Goal: Task Accomplishment & Management: Complete application form

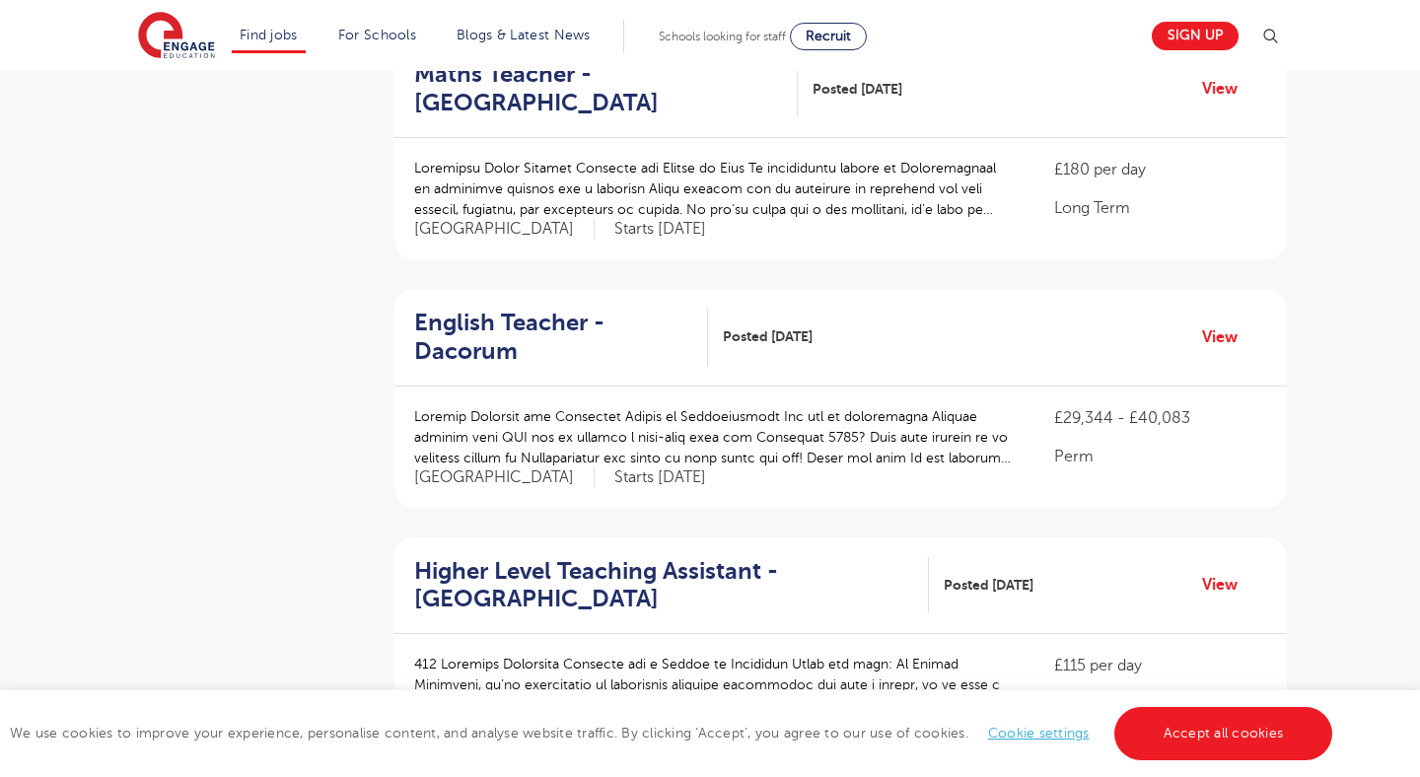
scroll to position [2220, 0]
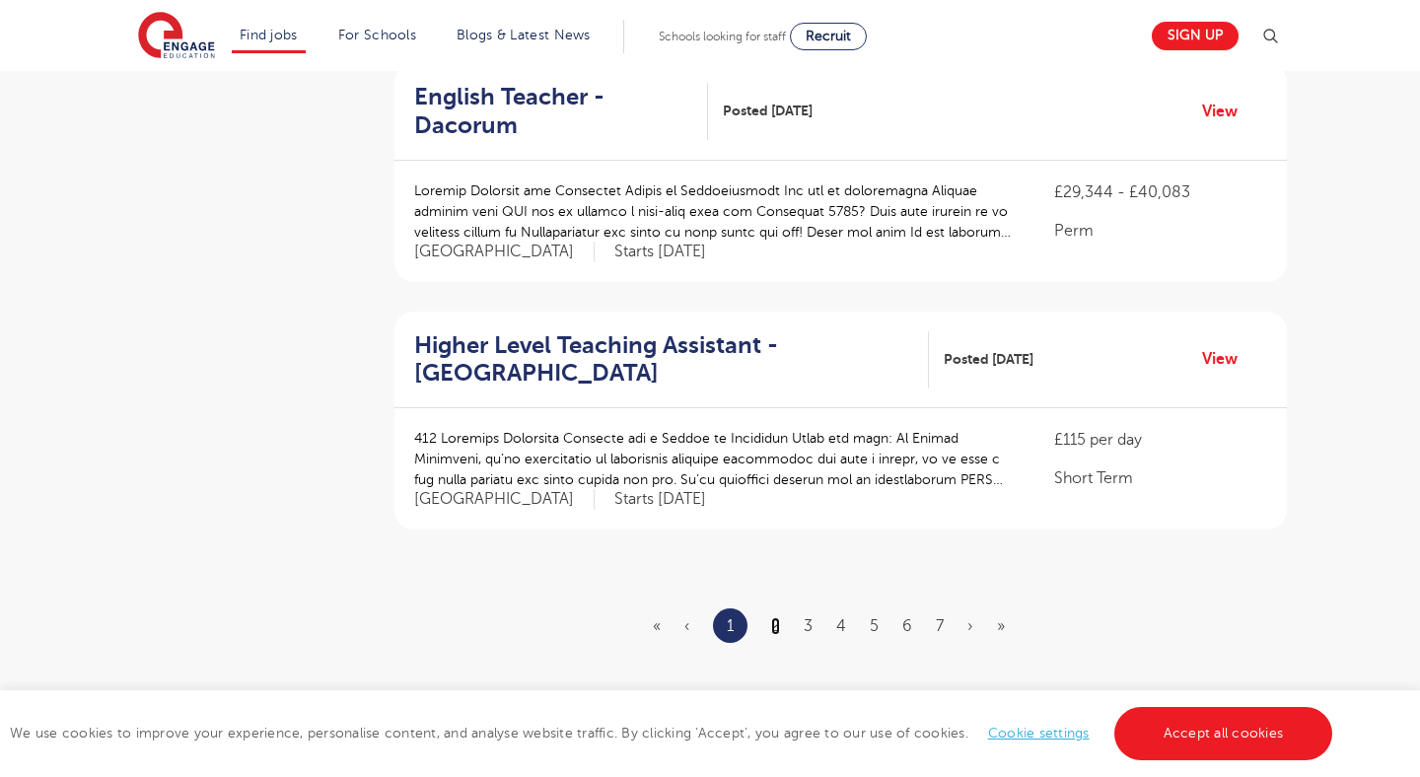
click at [780, 617] on link "2" at bounding box center [775, 626] width 9 height 18
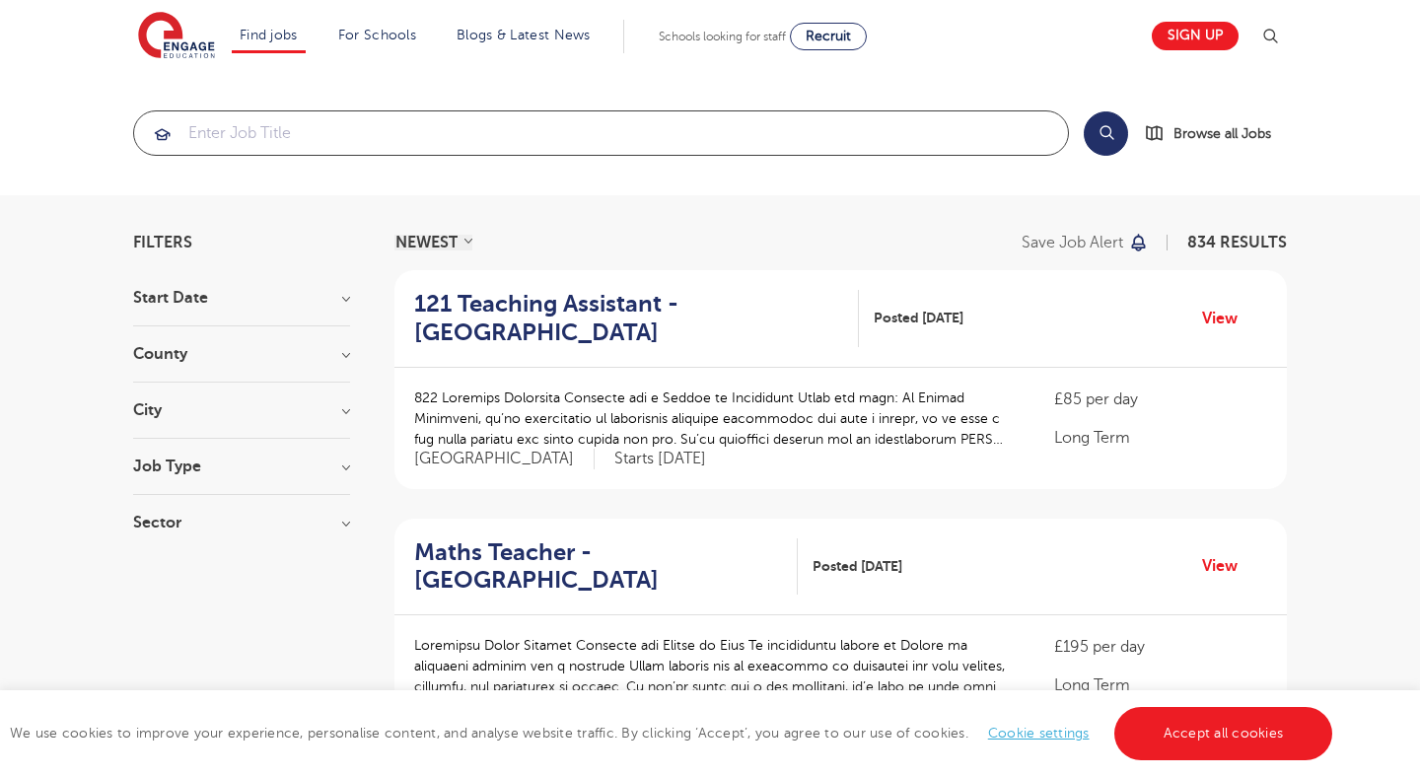
click at [326, 132] on input "search" at bounding box center [601, 132] width 934 height 43
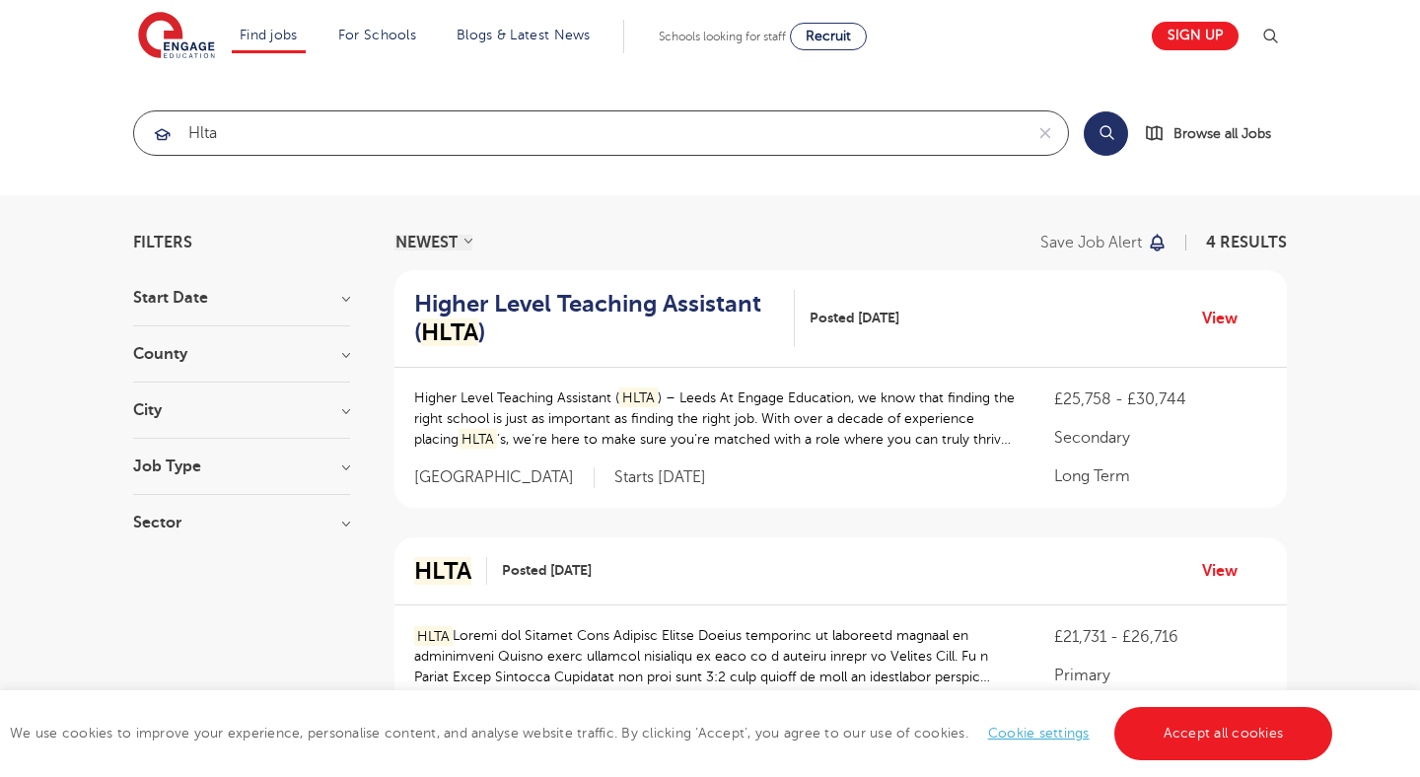
type input "hlta"
click button "Submit" at bounding box center [0, 0] width 0 height 0
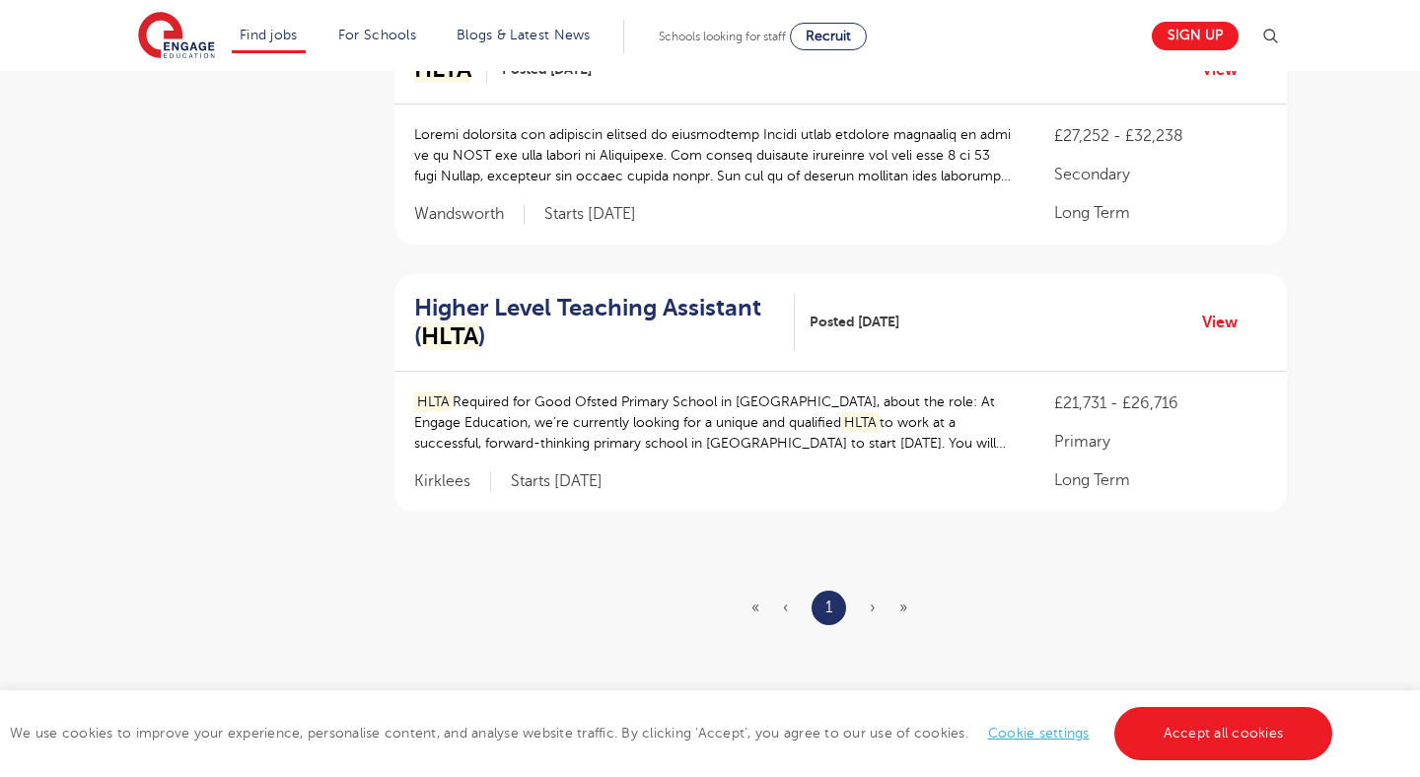
scroll to position [741, 0]
click at [871, 599] on span "›" at bounding box center [873, 607] width 6 height 18
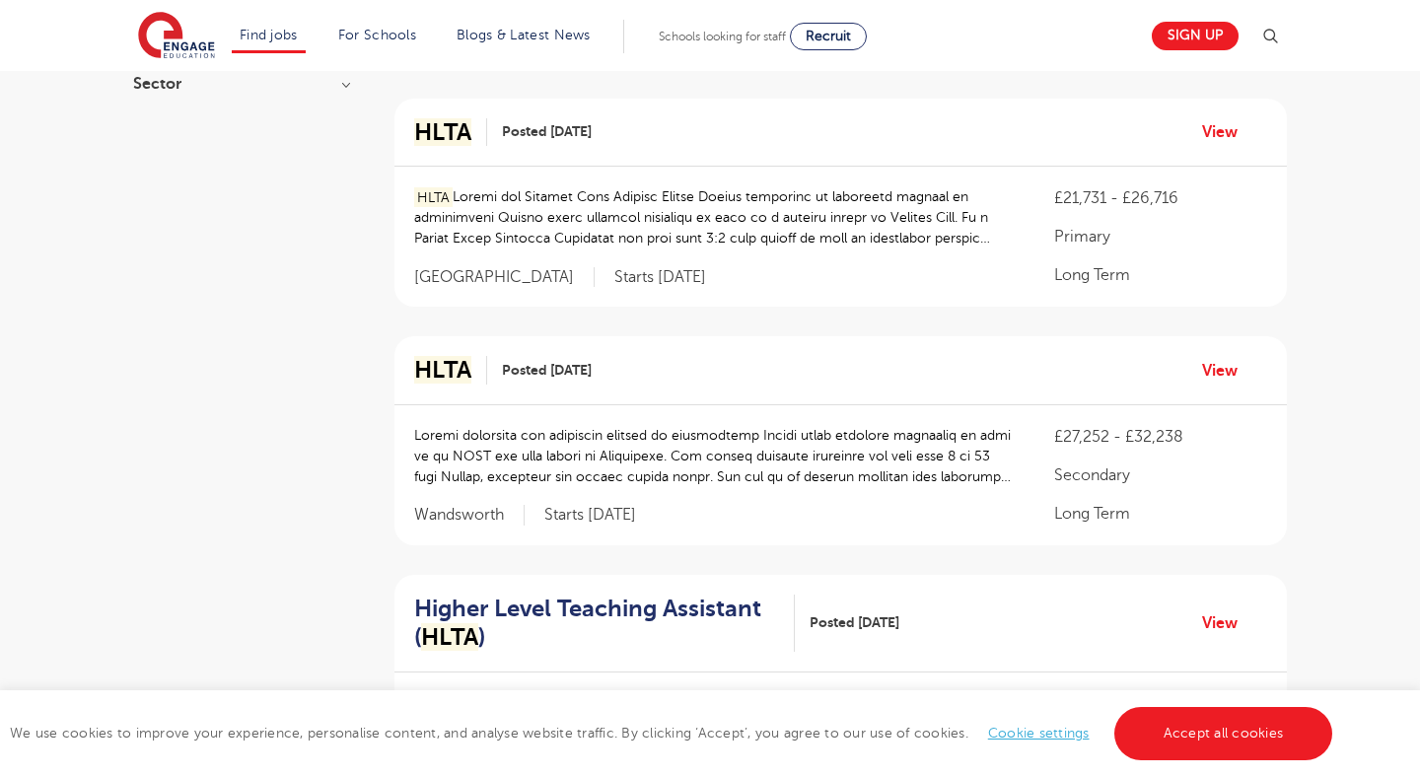
scroll to position [0, 0]
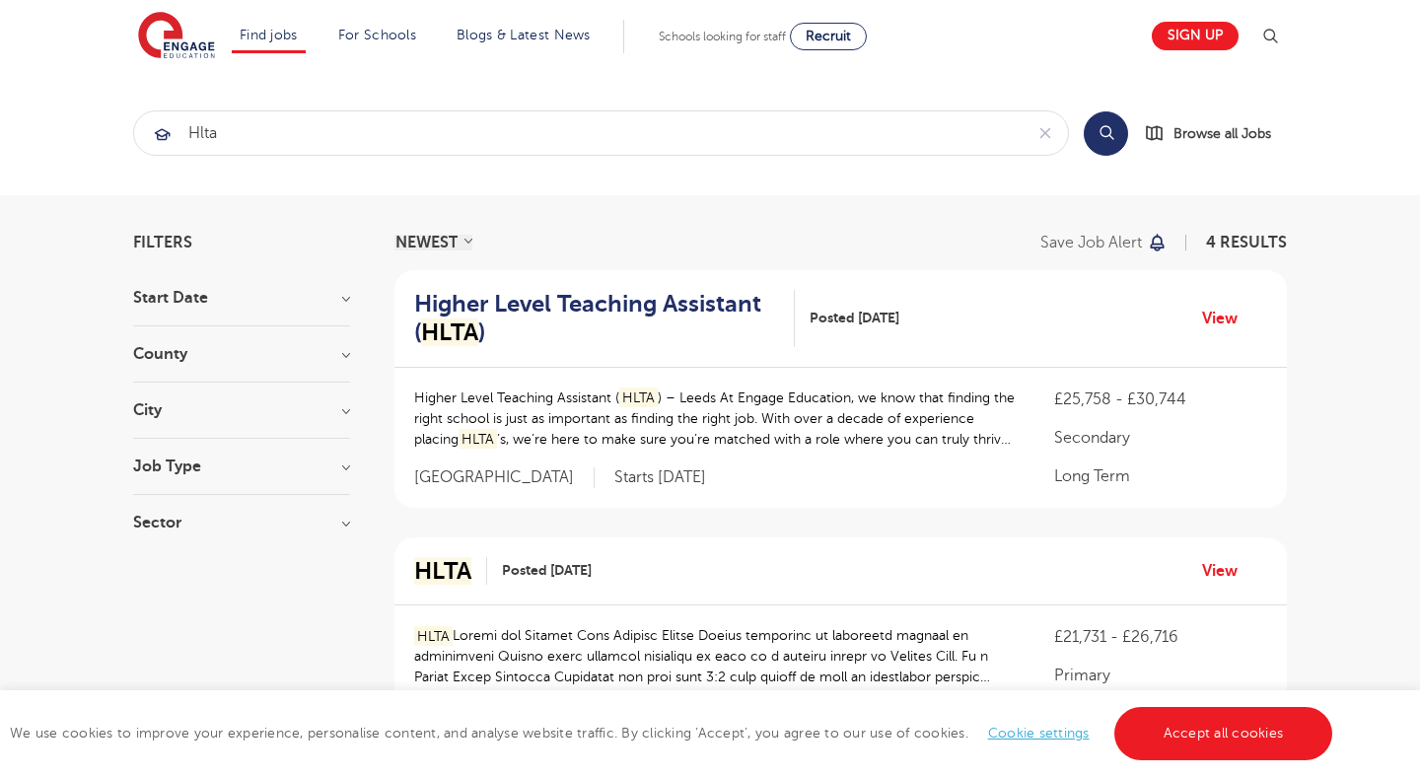
click at [185, 467] on h3 "Job Type" at bounding box center [241, 467] width 217 height 16
click at [221, 298] on h3 "Start Date" at bounding box center [241, 298] width 217 height 16
click at [197, 337] on span "September" at bounding box center [202, 338] width 79 height 18
click at [176, 337] on input "September 4" at bounding box center [169, 335] width 13 height 13
checkbox input "true"
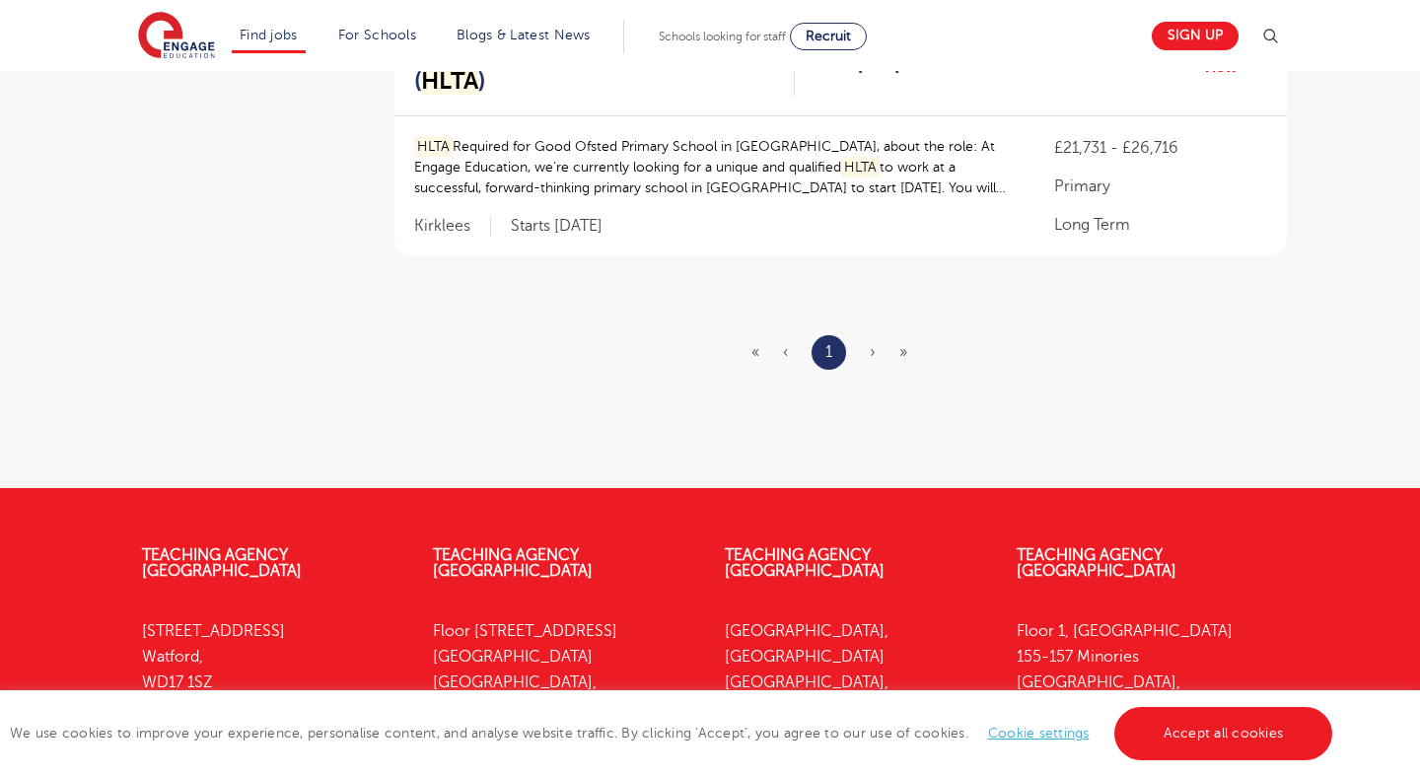
scroll to position [1194, 0]
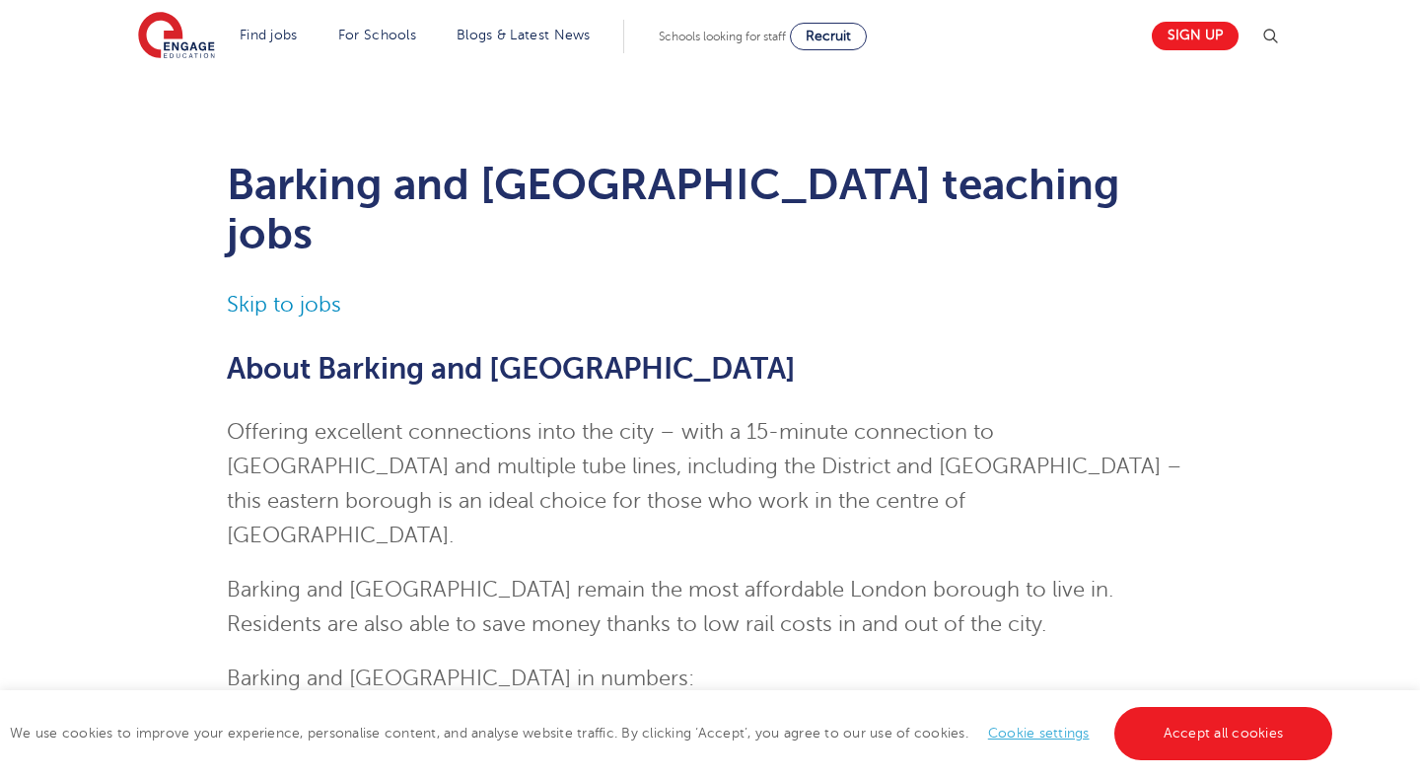
scroll to position [3772, 0]
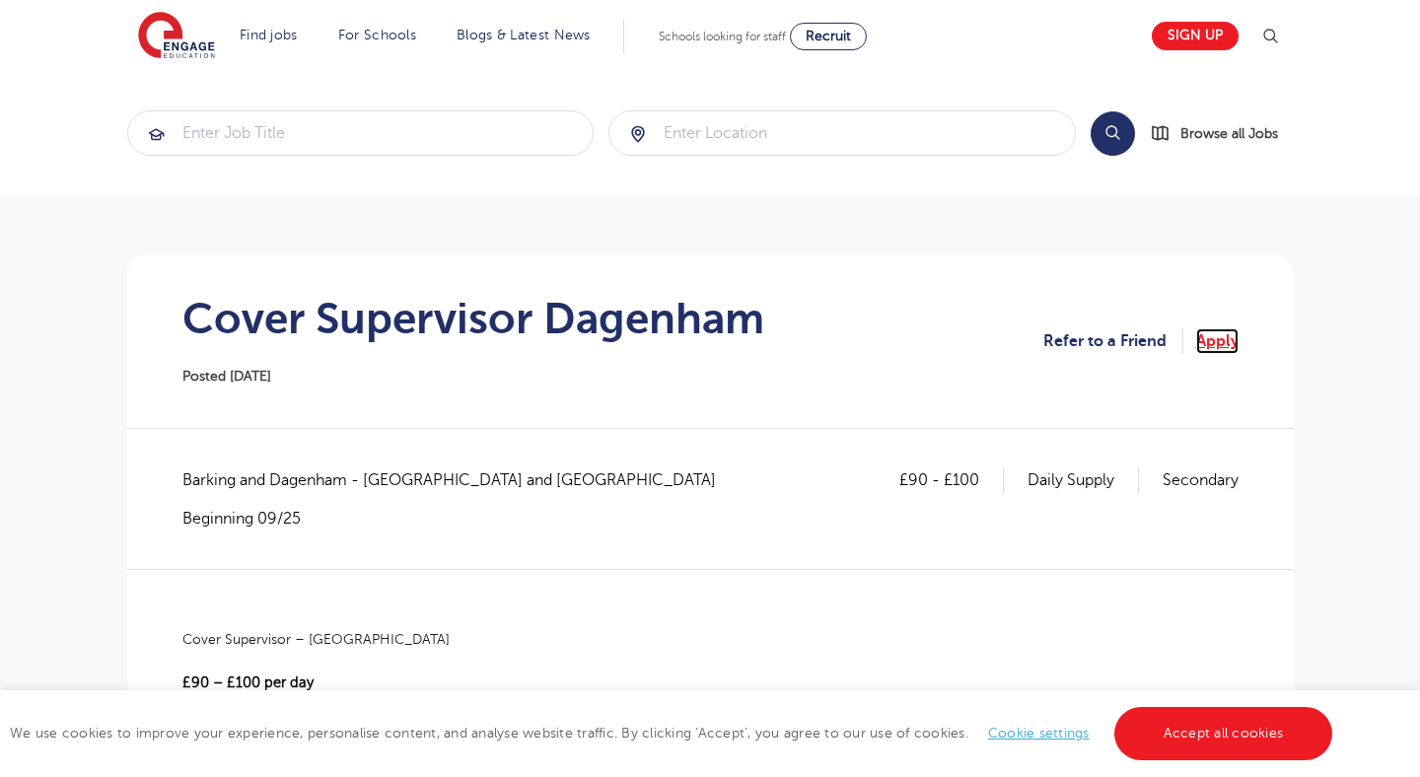
click at [1209, 342] on link "Apply" at bounding box center [1217, 341] width 42 height 26
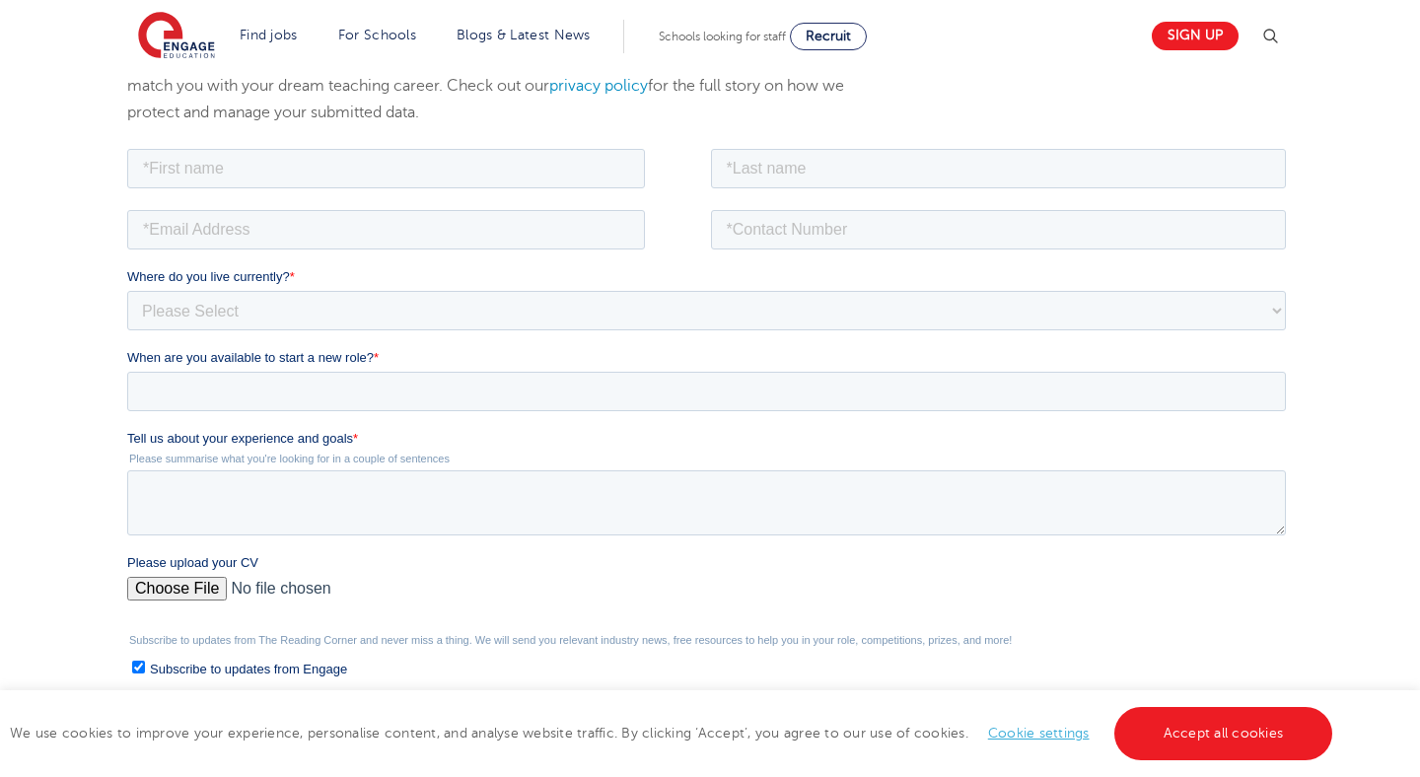
scroll to position [181, 0]
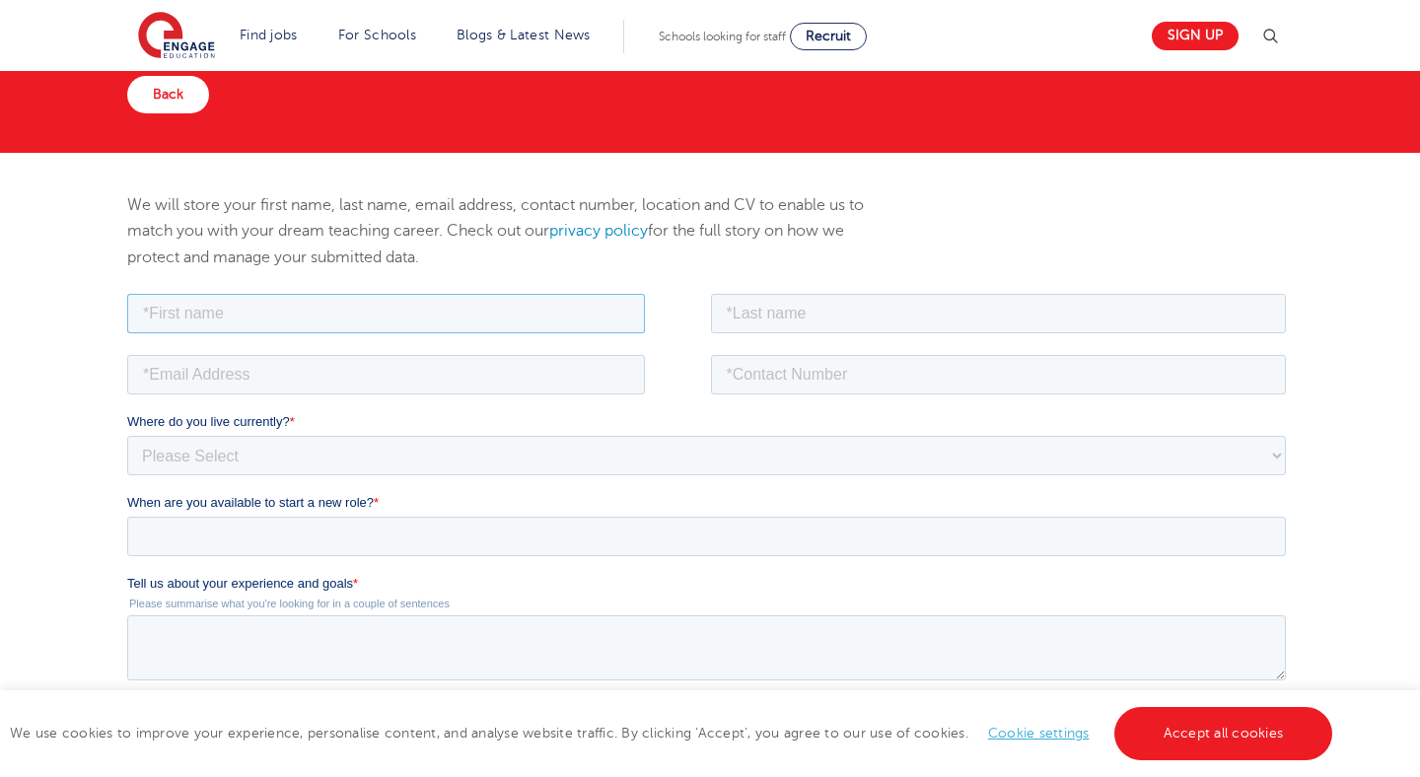
click at [390, 314] on input "text" at bounding box center [385, 312] width 518 height 39
click at [1022, 303] on input "text" at bounding box center [998, 312] width 576 height 39
type input "[PERSON_NAME]"
click at [788, 315] on input "text" at bounding box center [998, 312] width 576 height 39
type input "[PERSON_NAME]"
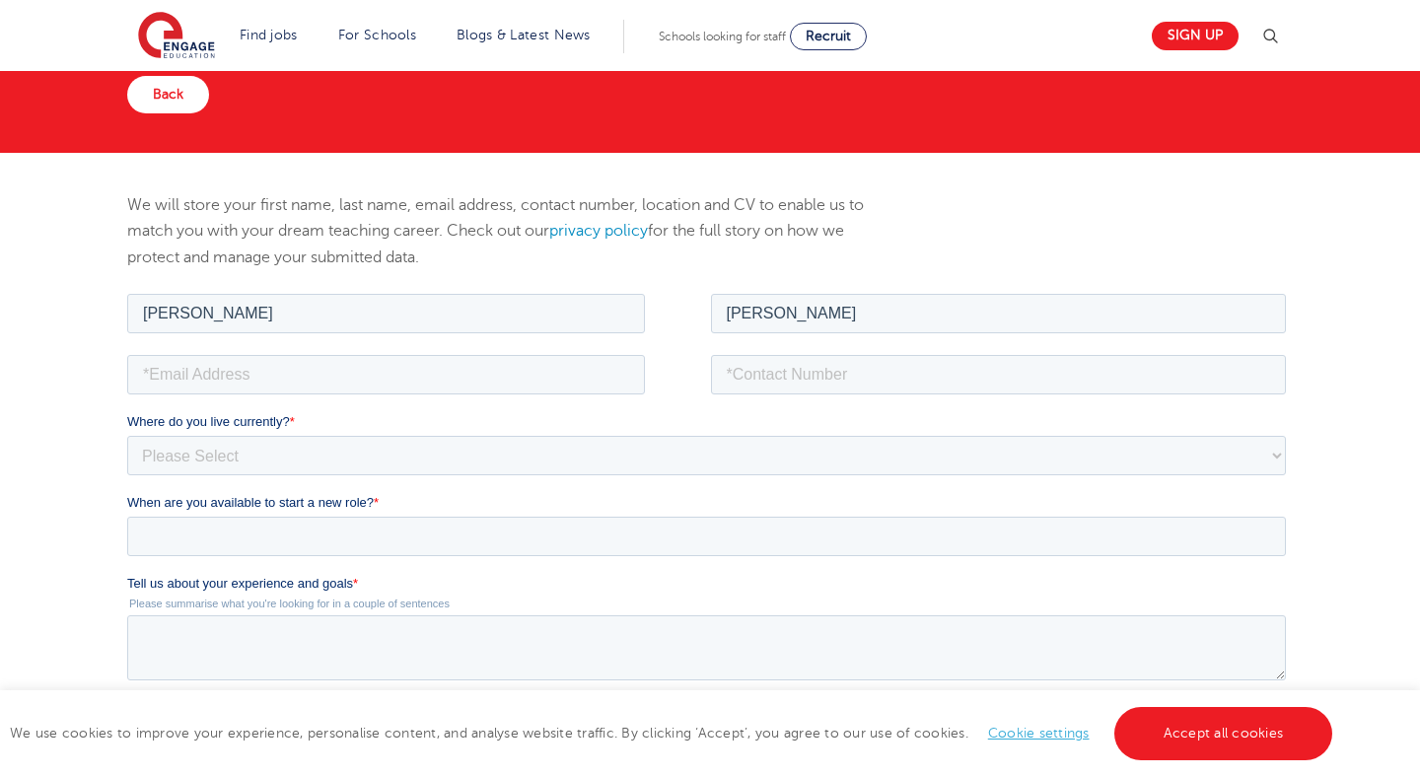
click at [423, 395] on fieldset at bounding box center [709, 380] width 1167 height 61
click at [418, 367] on input "email" at bounding box center [385, 373] width 518 height 39
type input "[EMAIL_ADDRESS][DOMAIN_NAME]"
click at [749, 380] on input "tel" at bounding box center [998, 373] width 576 height 39
type input "07476695297"
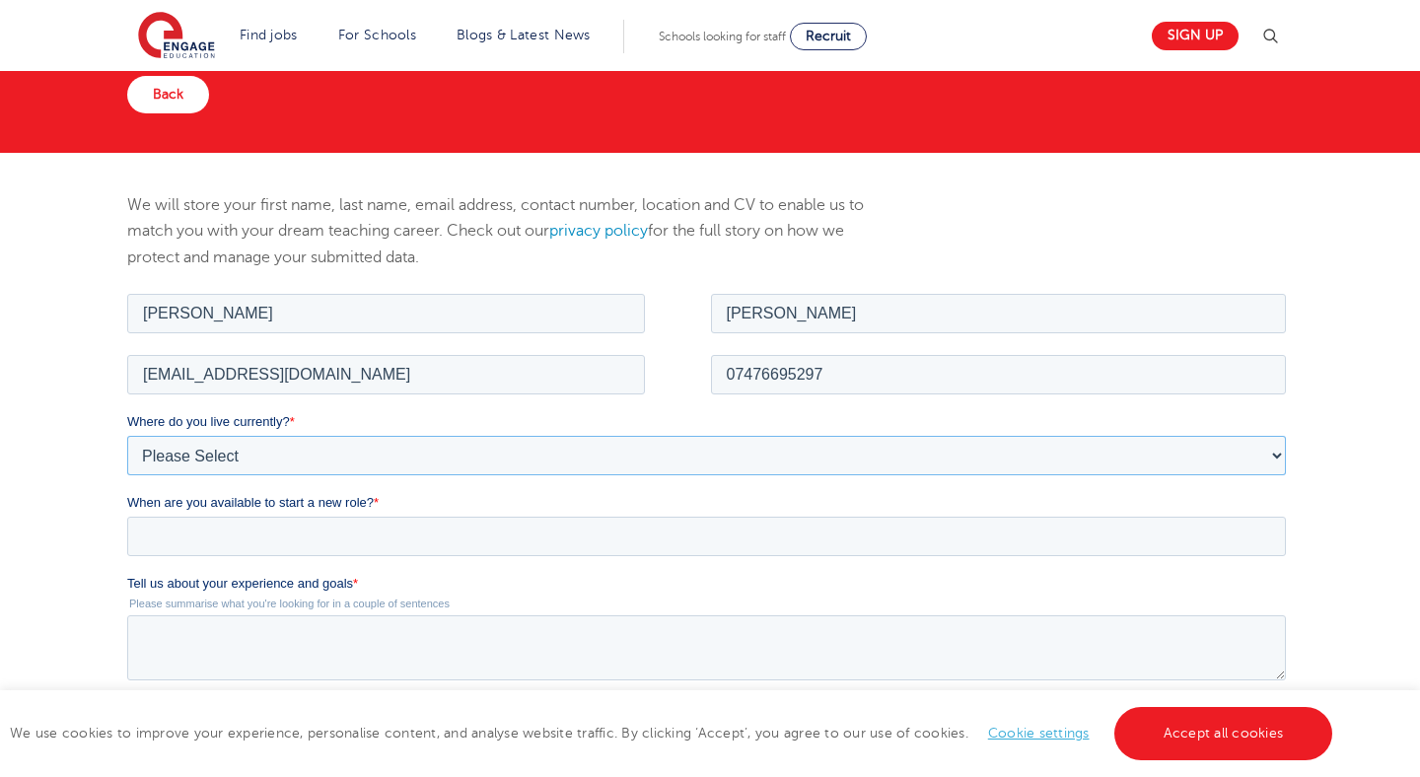
click at [561, 455] on select "Please Select [GEOGRAPHIC_DATA] [GEOGRAPHIC_DATA] [GEOGRAPHIC_DATA] [GEOGRAPHIC…" at bounding box center [705, 454] width 1159 height 39
select select "UK"
click at [126, 435] on select "Please Select [GEOGRAPHIC_DATA] [GEOGRAPHIC_DATA] [GEOGRAPHIC_DATA] [GEOGRAPHIC…" at bounding box center [705, 454] width 1159 height 39
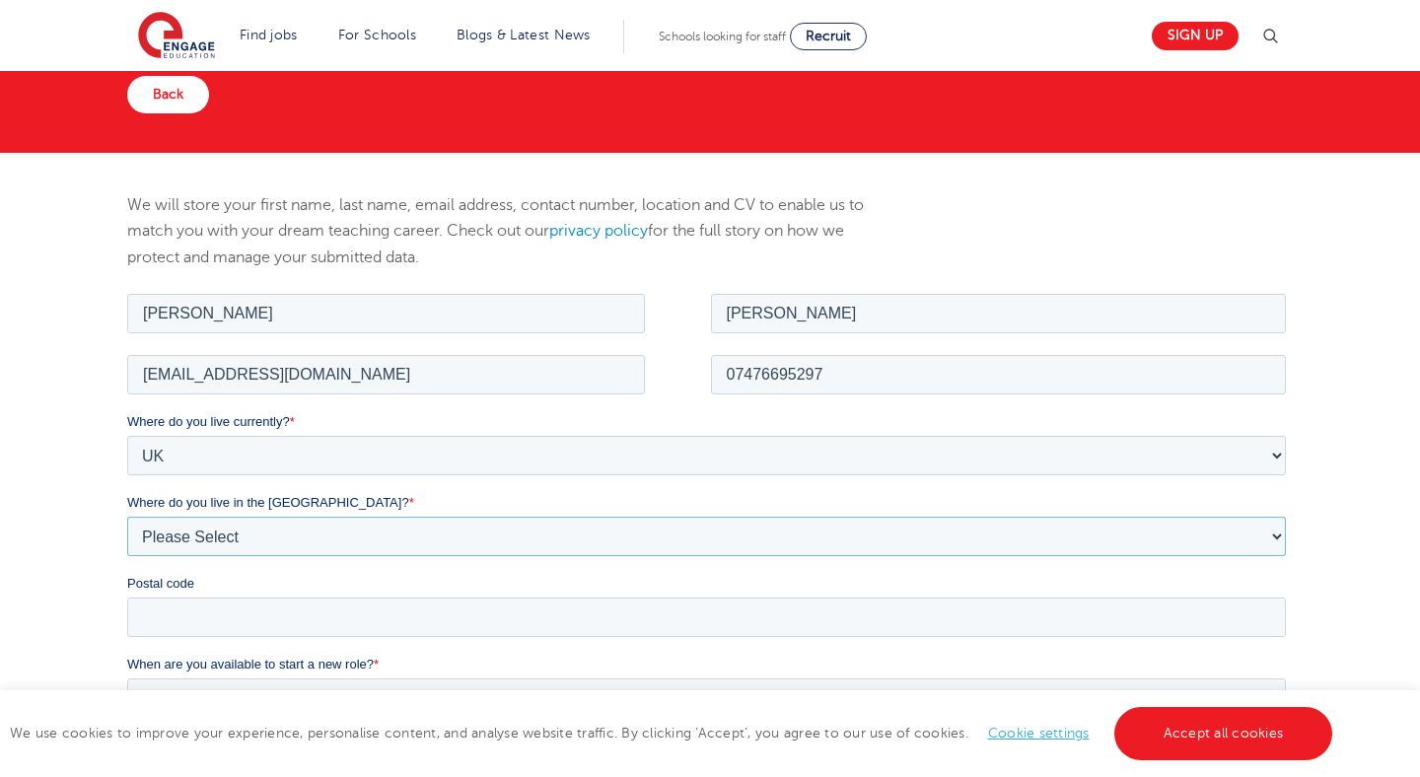
click at [389, 533] on select "Please Select Overseas [GEOGRAPHIC_DATA] [GEOGRAPHIC_DATA] [GEOGRAPHIC_DATA] [G…" at bounding box center [705, 535] width 1159 height 39
select select "City of [GEOGRAPHIC_DATA]"
click at [126, 516] on select "Please Select Overseas [GEOGRAPHIC_DATA] [GEOGRAPHIC_DATA] [GEOGRAPHIC_DATA] [G…" at bounding box center [705, 535] width 1159 height 39
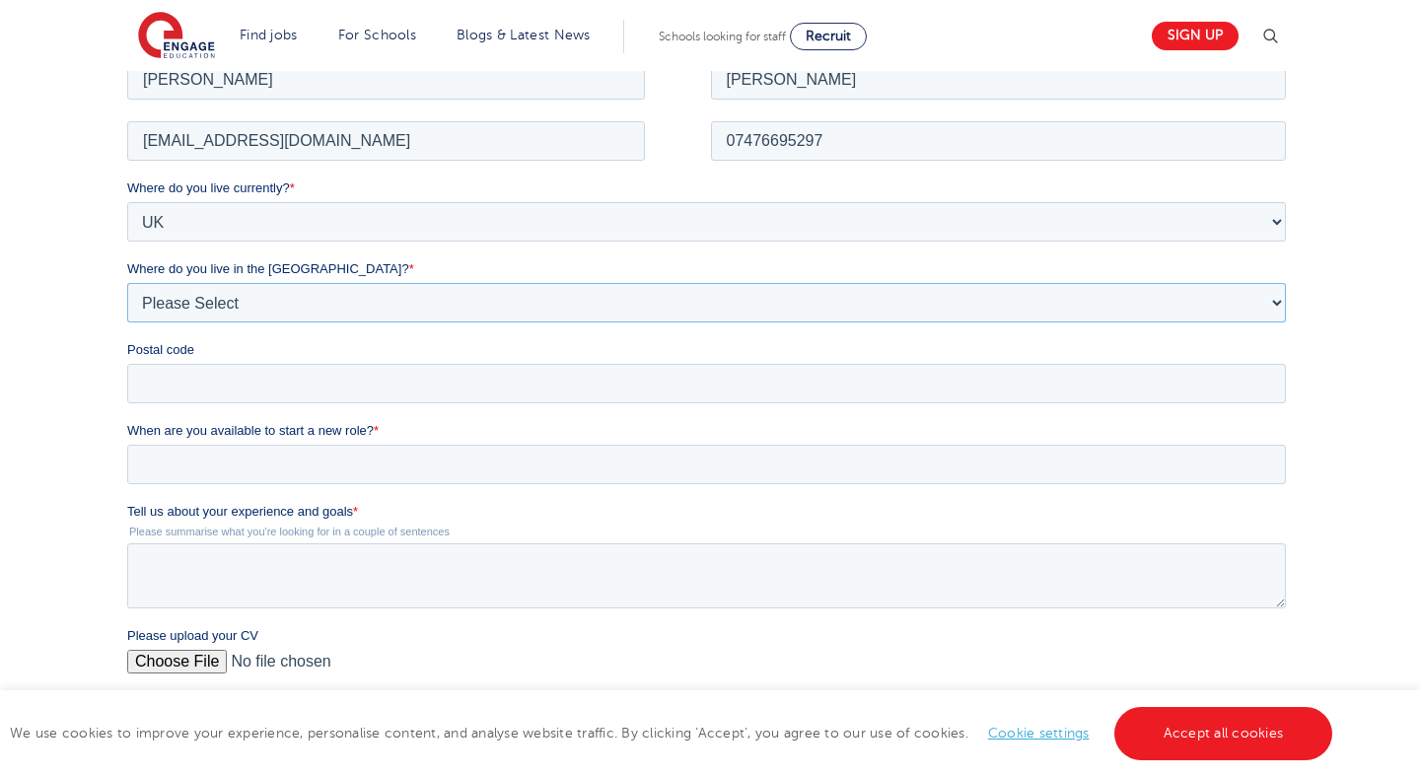
scroll to position [429, 0]
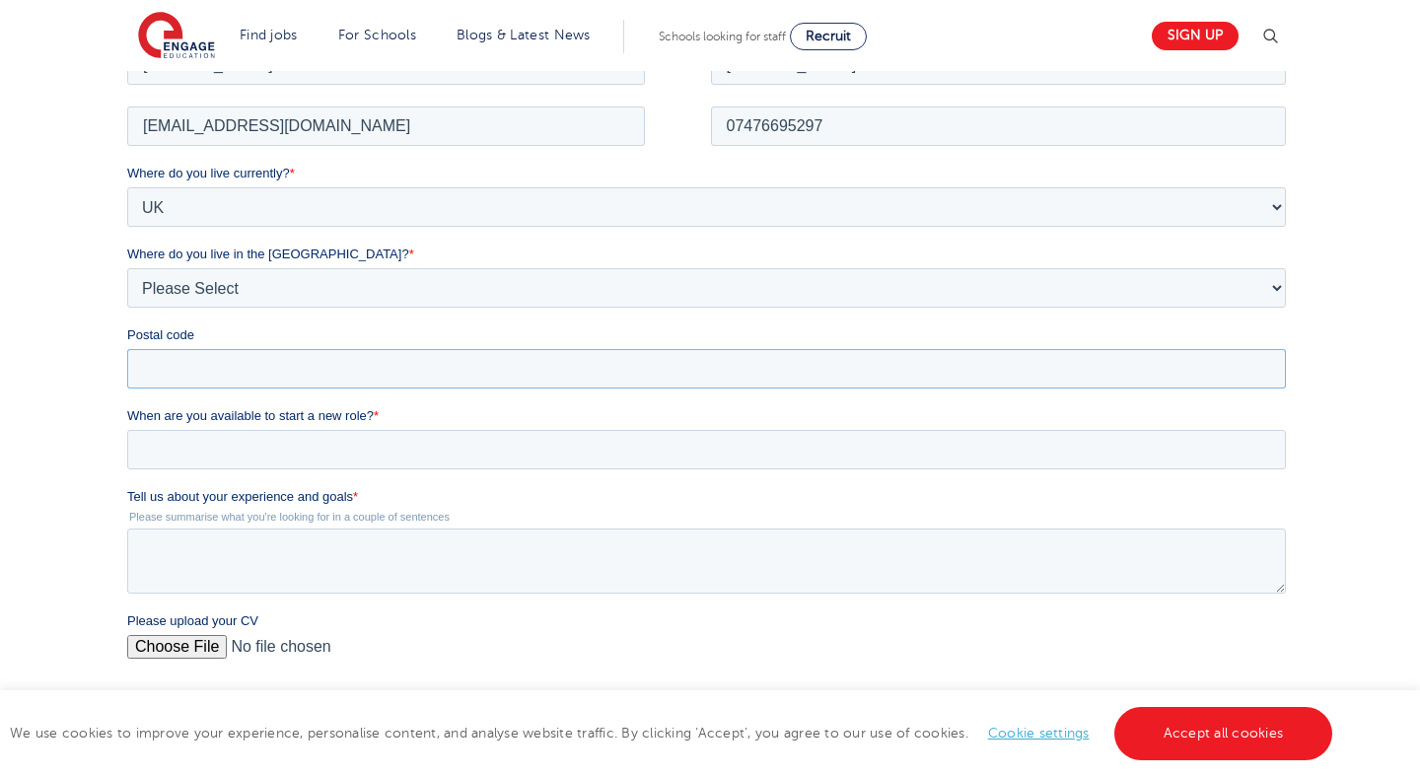
click at [226, 365] on input "Postal code" at bounding box center [705, 367] width 1159 height 39
type input "e"
type input "ig11 7hh"
click at [280, 439] on input "When are you available to start a new role? *" at bounding box center [705, 448] width 1159 height 39
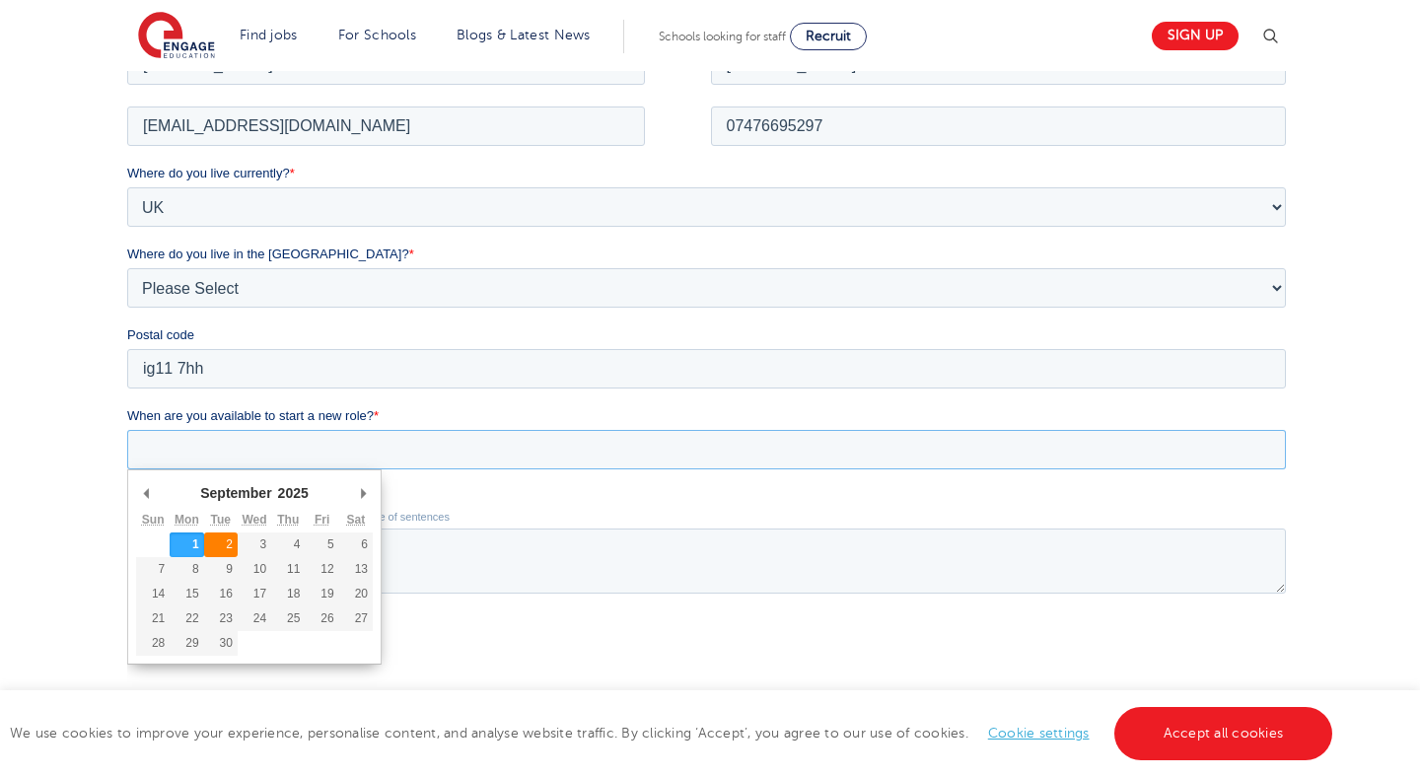
type div "[DATE]"
type input "[DATE]"
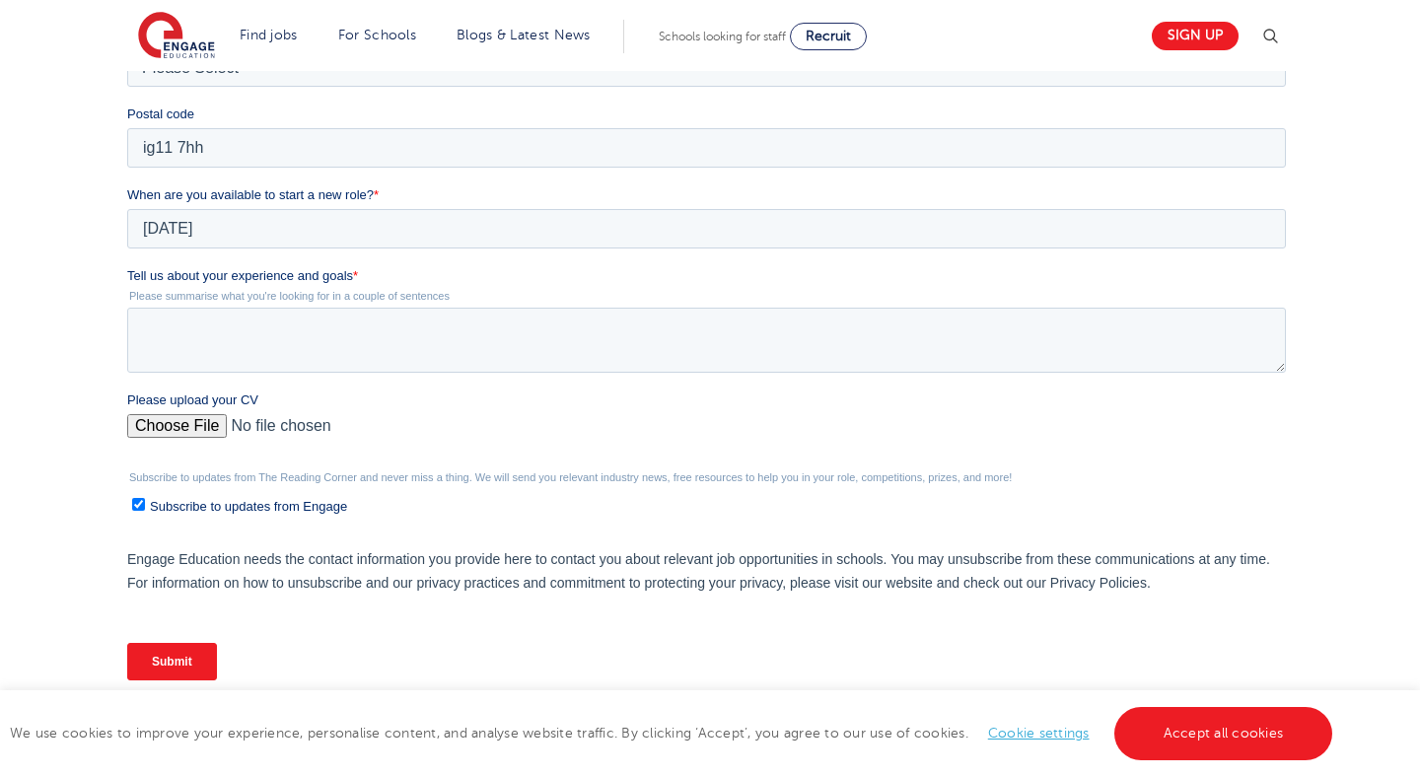
scroll to position [655, 0]
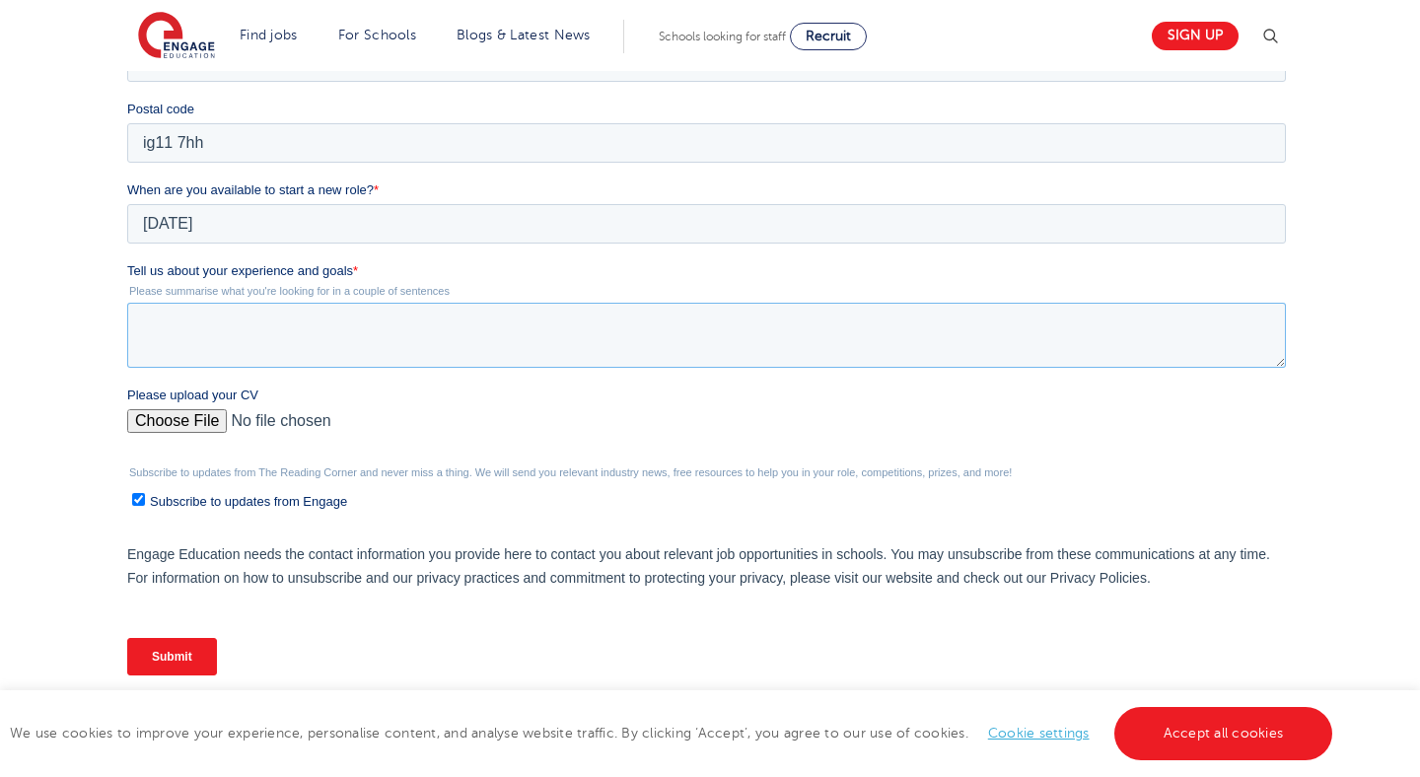
click at [265, 351] on textarea "Tell us about your experience and goals *" at bounding box center [705, 335] width 1159 height 65
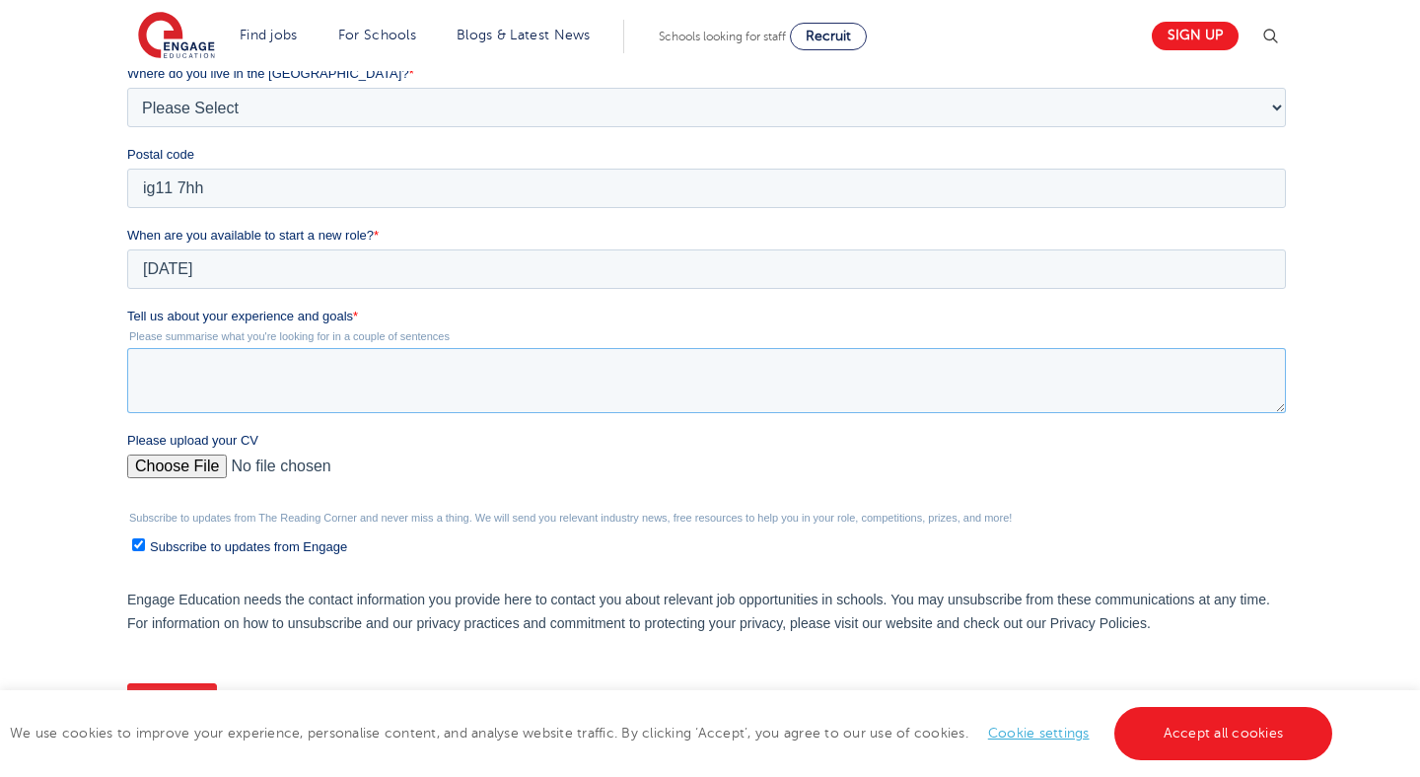
scroll to position [606, 0]
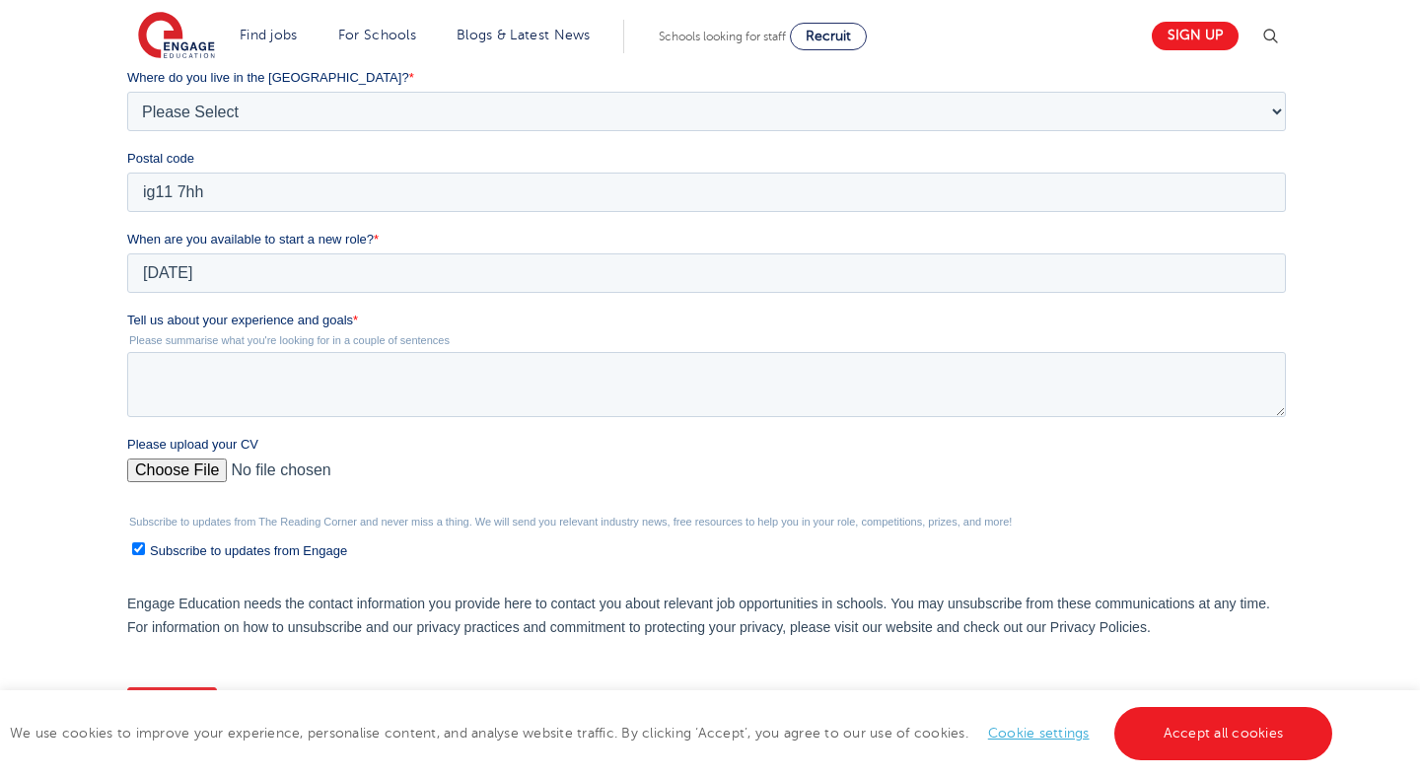
click at [188, 474] on div "Please upload your CV" at bounding box center [709, 466] width 1167 height 63
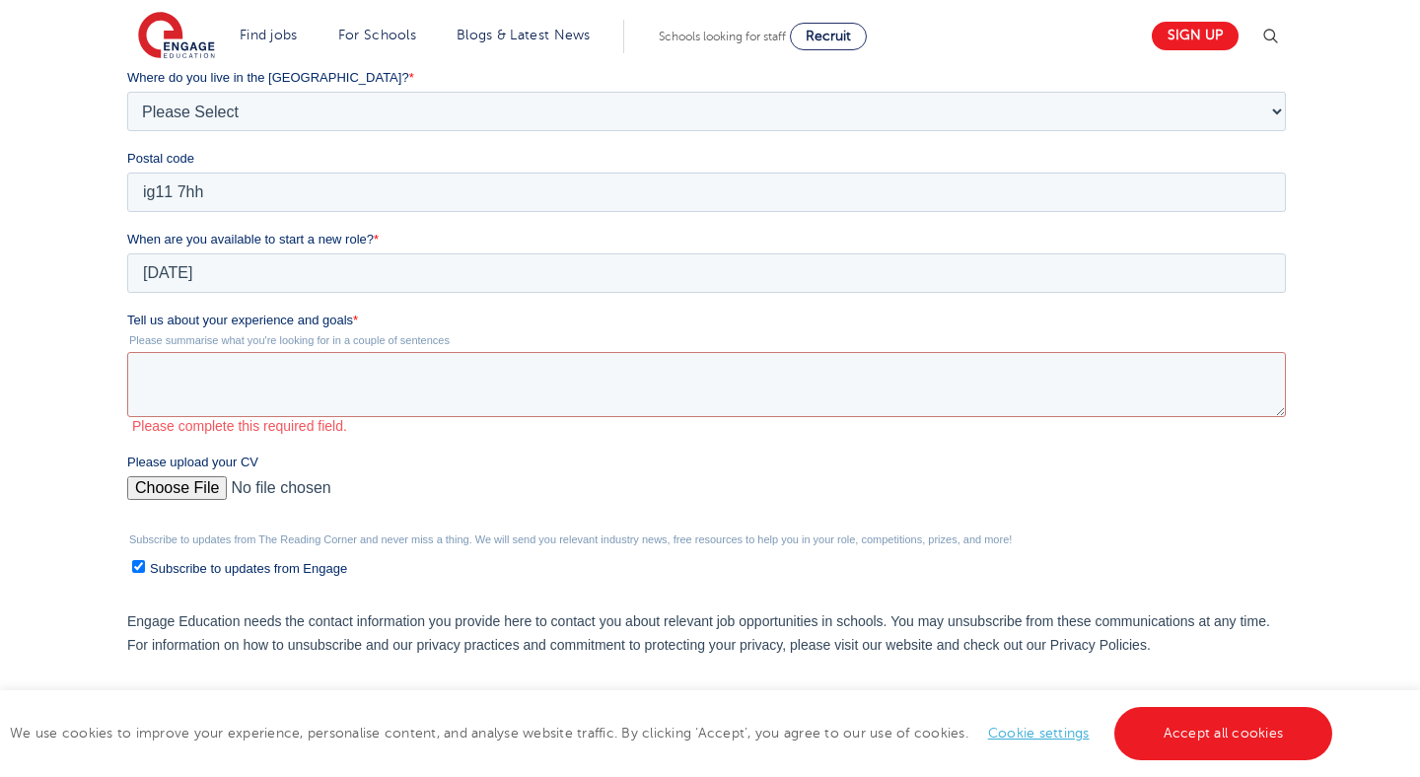
click at [188, 487] on input "Please upload your CV" at bounding box center [705, 495] width 1159 height 39
type input "C:\fakepath\Untitled document (1).pdf"
click at [491, 372] on textarea "Tell us about your experience and goals *" at bounding box center [705, 384] width 1159 height 65
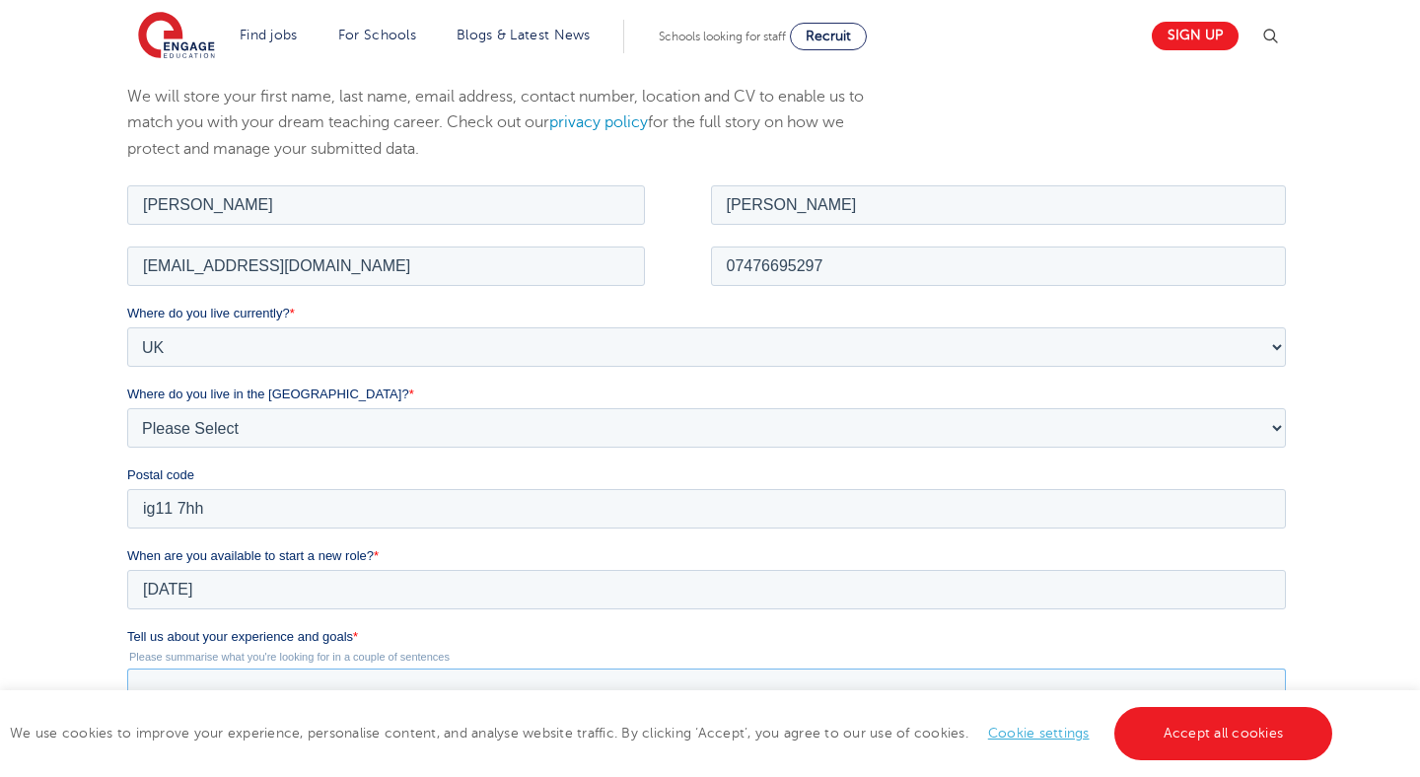
scroll to position [0, 0]
